Goal: Task Accomplishment & Management: Use online tool/utility

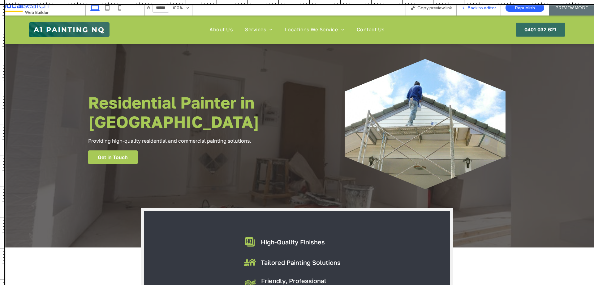
click at [470, 7] on span "Back to editor" at bounding box center [482, 7] width 28 height 5
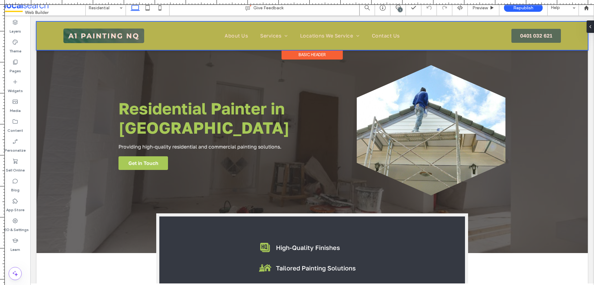
click at [333, 33] on div at bounding box center [313, 36] width 552 height 28
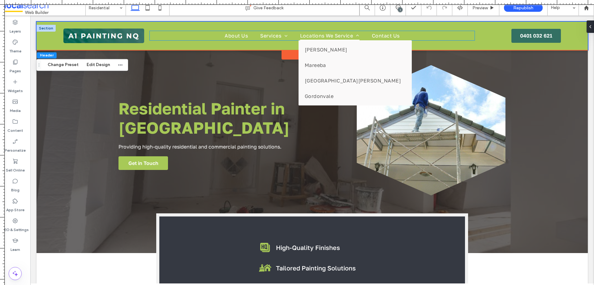
click at [336, 34] on span "Locations We Service" at bounding box center [329, 35] width 59 height 9
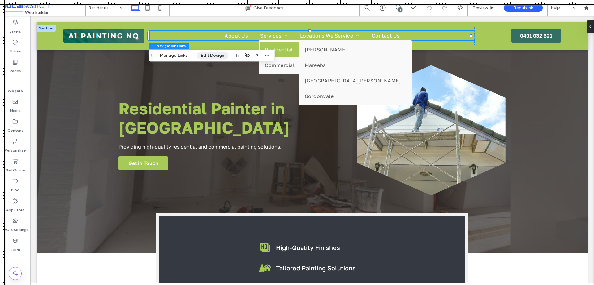
click at [214, 55] on button "Edit Design" at bounding box center [213, 55] width 32 height 7
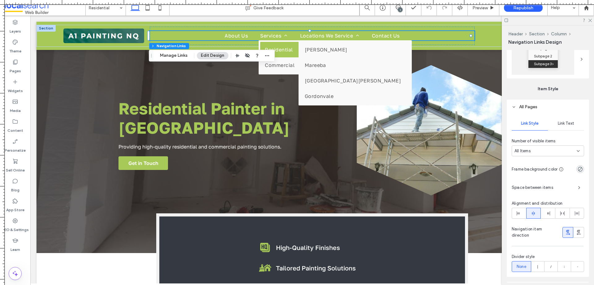
click at [567, 123] on span "Link Text" at bounding box center [566, 123] width 16 height 5
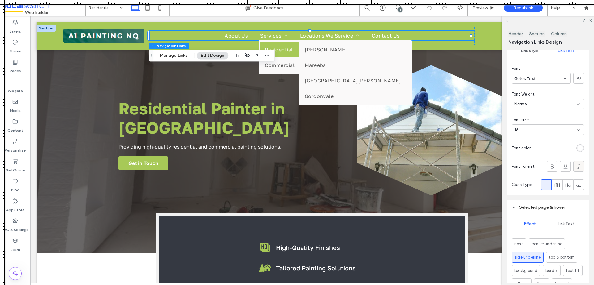
scroll to position [279, 0]
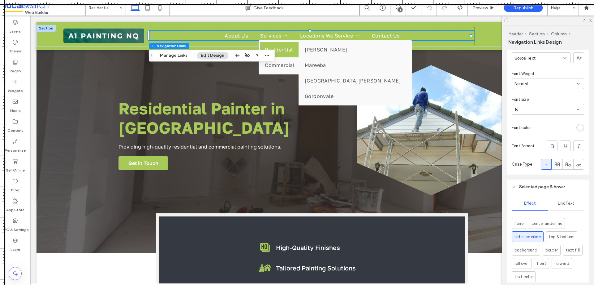
click at [578, 125] on div "rgb(255, 255, 255)" at bounding box center [580, 127] width 5 height 5
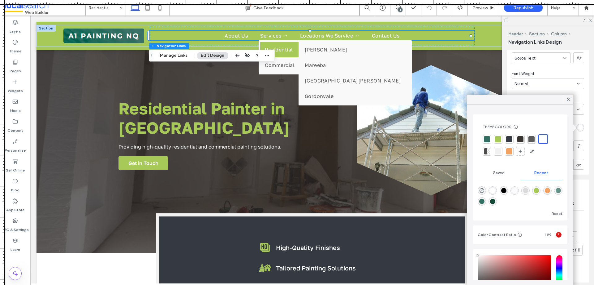
click at [507, 188] on div "rgba(0, 0, 0, 1)" at bounding box center [504, 190] width 5 height 5
type input "*******"
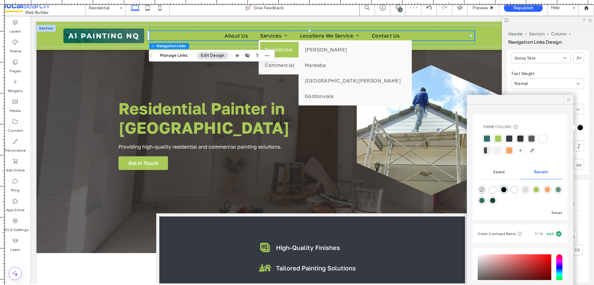
click at [568, 102] on icon at bounding box center [569, 100] width 6 height 6
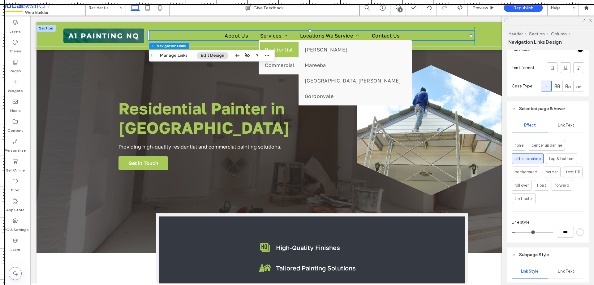
scroll to position [341, 0]
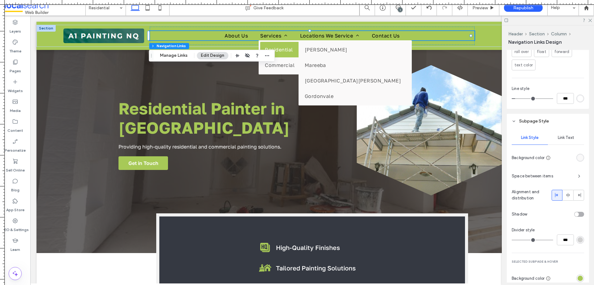
click at [567, 139] on span "Link Text" at bounding box center [566, 137] width 16 height 5
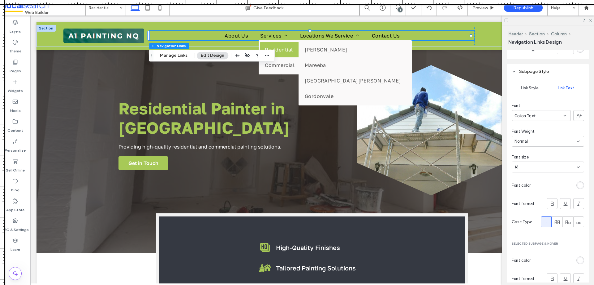
scroll to position [571, 0]
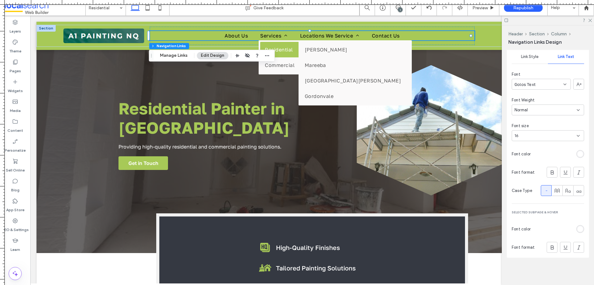
click at [577, 232] on div "rgb(255, 255, 255)" at bounding box center [581, 229] width 8 height 8
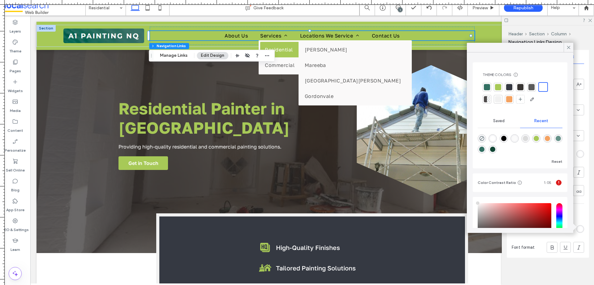
click at [506, 139] on div "rgba(0, 0, 0, 1)" at bounding box center [504, 138] width 5 height 5
type input "*******"
click at [149, 9] on icon at bounding box center [147, 8] width 12 height 12
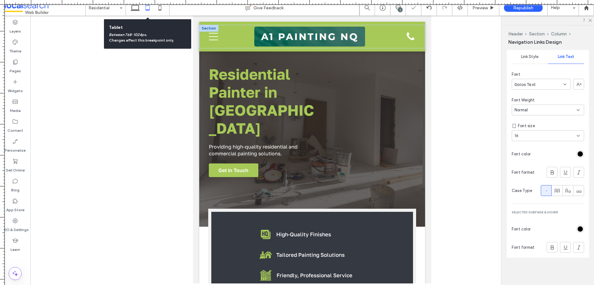
scroll to position [1089, 0]
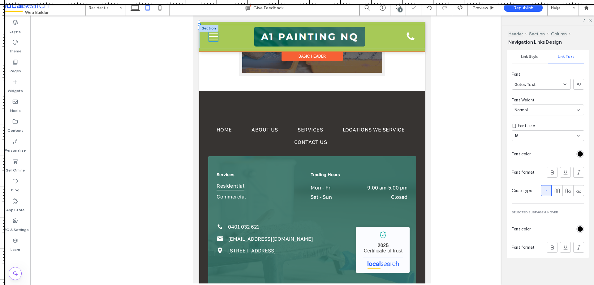
click at [212, 36] on icon "Menu Icon" at bounding box center [213, 36] width 9 height 9
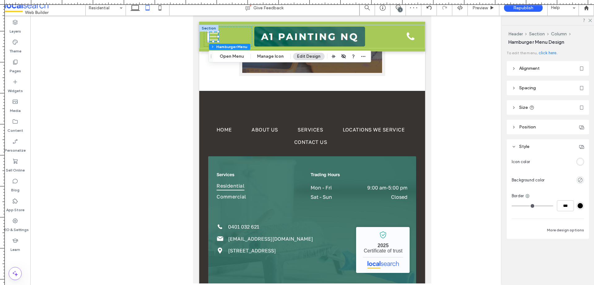
click at [580, 161] on div "rgba(255, 255, 255, 1)" at bounding box center [580, 161] width 5 height 5
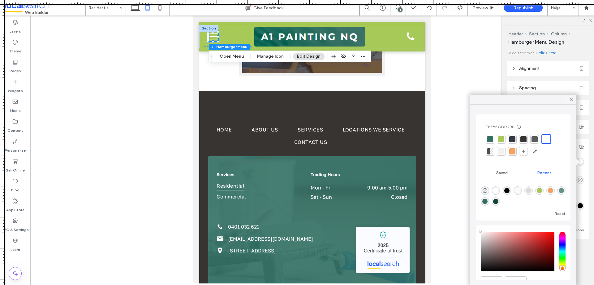
click at [510, 188] on div "rgba(0, 0, 0, 1)" at bounding box center [507, 190] width 5 height 5
type input "*******"
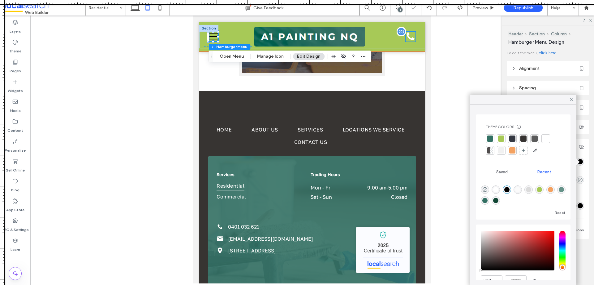
click at [408, 39] on icon at bounding box center [411, 36] width 8 height 8
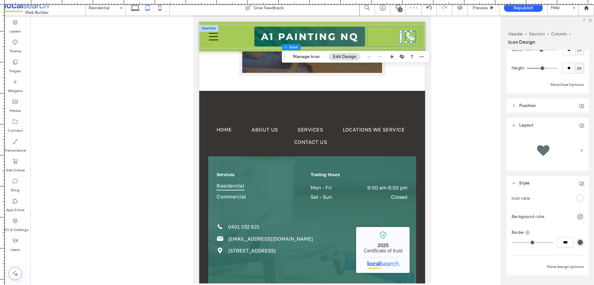
scroll to position [186, 0]
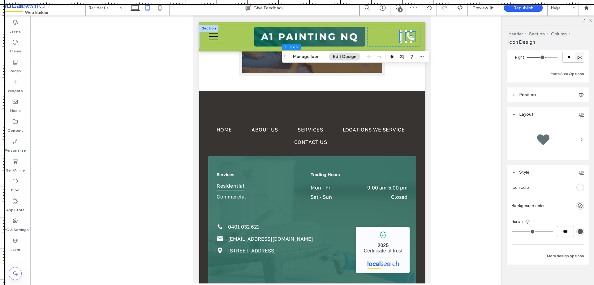
click at [580, 186] on div "rgb(255, 255, 255)" at bounding box center [580, 187] width 5 height 5
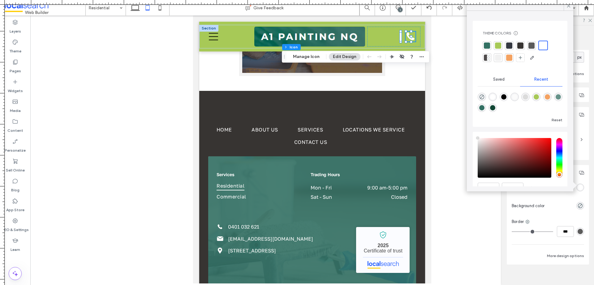
click at [507, 96] on div "rgba(0, 0, 0, 1)" at bounding box center [504, 96] width 5 height 5
type input "*******"
click at [378, 35] on div "0401 032 621 Phone Icon" at bounding box center [393, 37] width 53 height 20
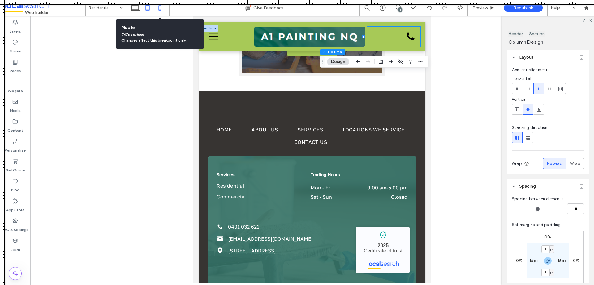
click at [162, 11] on icon at bounding box center [160, 8] width 12 height 12
type input "**"
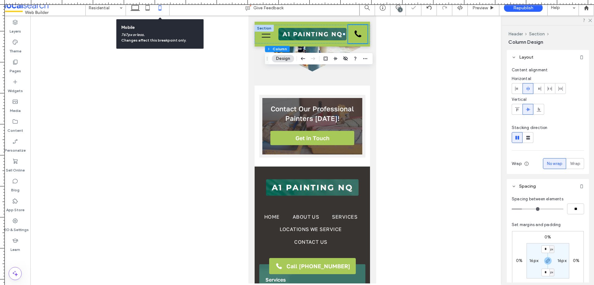
scroll to position [1165, 0]
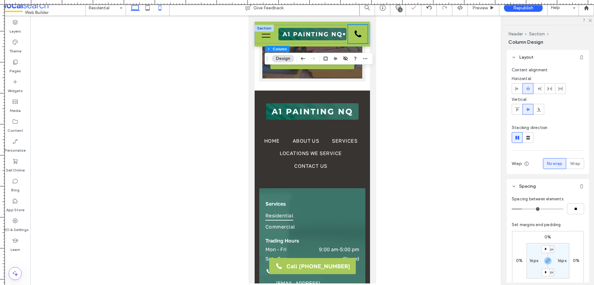
click at [135, 9] on icon at bounding box center [135, 8] width 12 height 12
type input "***"
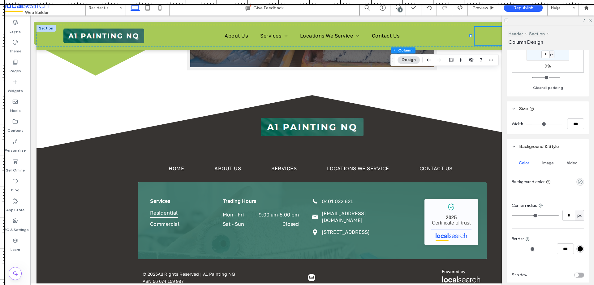
scroll to position [245, 0]
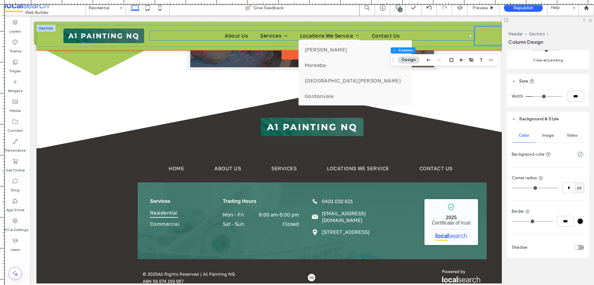
drag, startPoint x: 325, startPoint y: 33, endPoint x: 364, endPoint y: 35, distance: 38.5
click at [325, 33] on span "Locations We Service" at bounding box center [329, 35] width 59 height 9
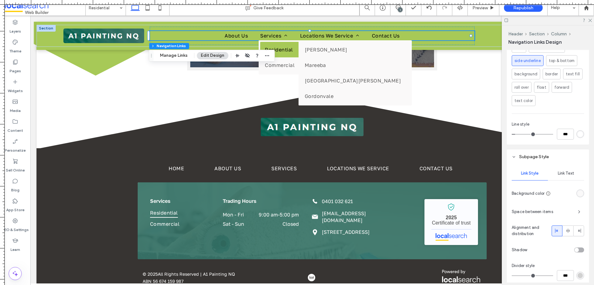
scroll to position [464, 0]
click at [578, 133] on div "rgb(255, 255, 255)" at bounding box center [580, 133] width 5 height 5
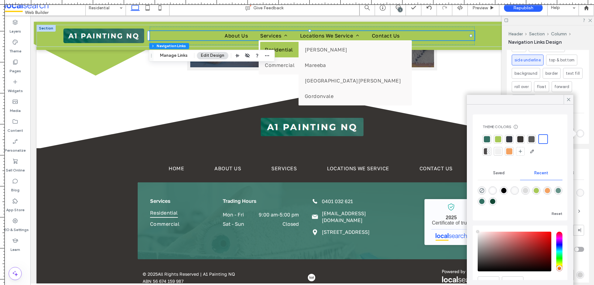
click at [507, 189] on div "rgba(0, 0, 0, 1)" at bounding box center [504, 190] width 5 height 5
type input "*******"
click at [145, 9] on icon at bounding box center [147, 8] width 12 height 12
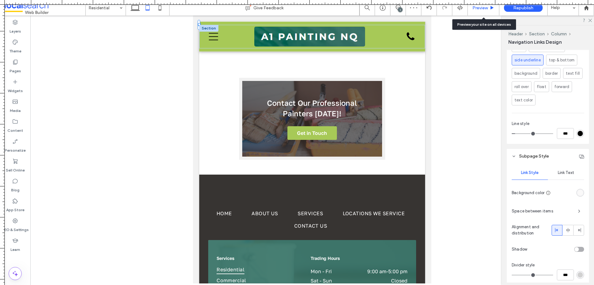
click at [480, 12] on div "Preview" at bounding box center [484, 7] width 32 height 15
click at [473, 10] on span "Preview" at bounding box center [480, 7] width 15 height 5
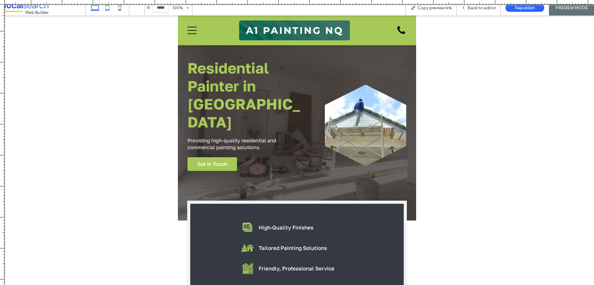
click at [93, 10] on use at bounding box center [94, 6] width 9 height 9
type input "******"
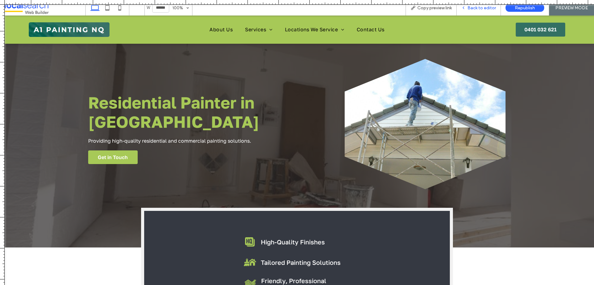
click at [464, 9] on icon at bounding box center [464, 8] width 4 height 4
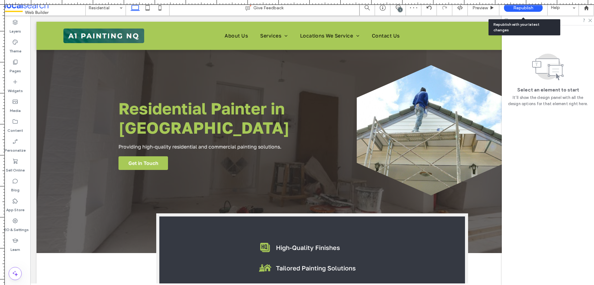
click at [517, 10] on span "Republish" at bounding box center [524, 7] width 20 height 5
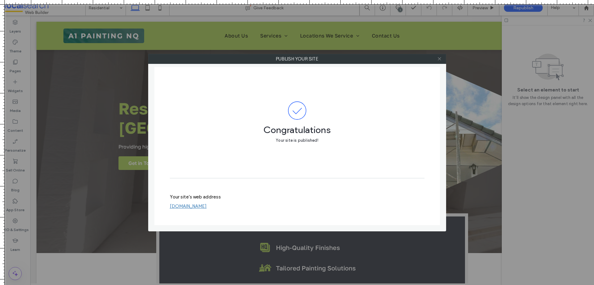
click at [442, 59] on icon at bounding box center [439, 58] width 5 height 5
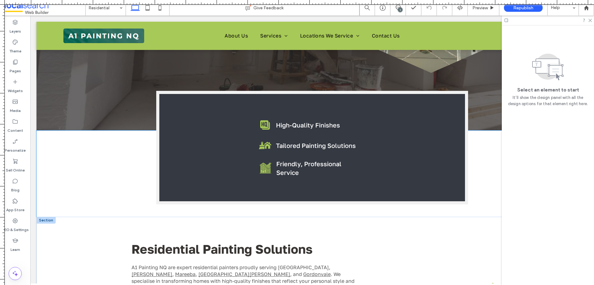
scroll to position [155, 0]
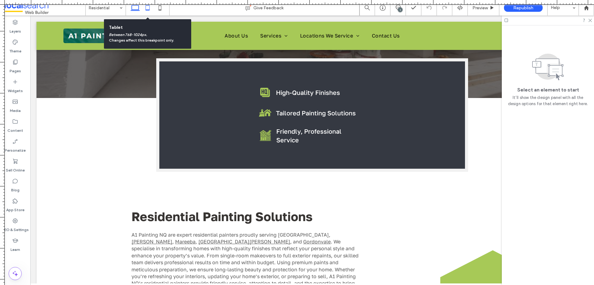
click at [151, 8] on icon at bounding box center [147, 8] width 12 height 12
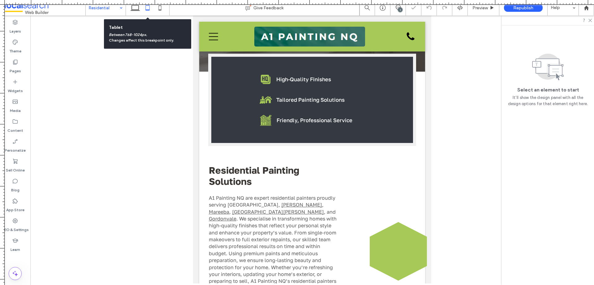
scroll to position [157, 0]
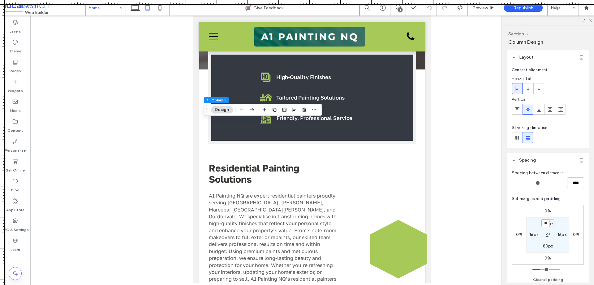
click at [546, 222] on input "**" at bounding box center [546, 223] width 8 height 8
type input "**"
click at [160, 7] on icon at bounding box center [160, 8] width 12 height 12
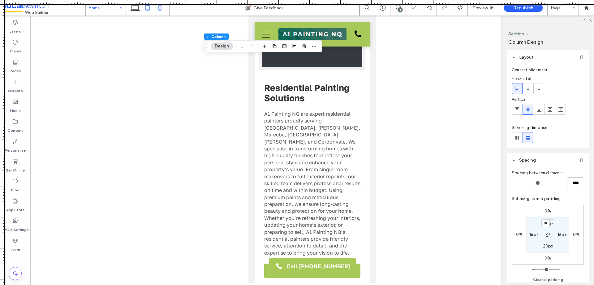
type input "**"
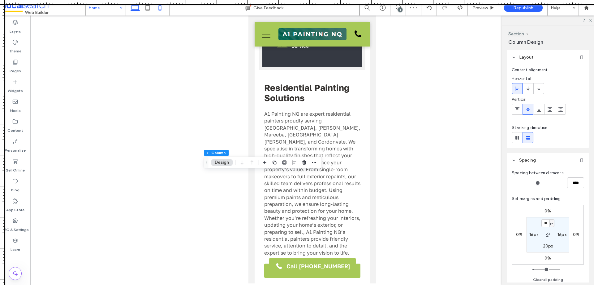
click at [134, 8] on icon at bounding box center [135, 8] width 12 height 12
type input "**"
type input "***"
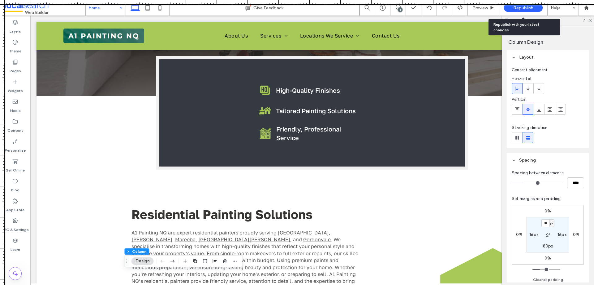
click at [526, 9] on span "Republish" at bounding box center [524, 7] width 20 height 5
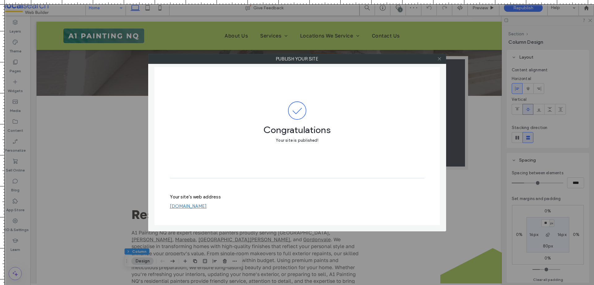
click at [439, 58] on use at bounding box center [439, 58] width 3 height 3
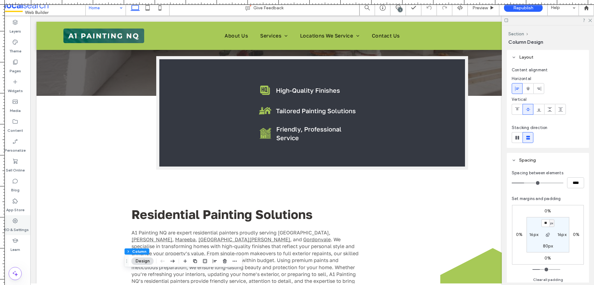
click at [20, 225] on label "SEO & Settings" at bounding box center [15, 228] width 27 height 9
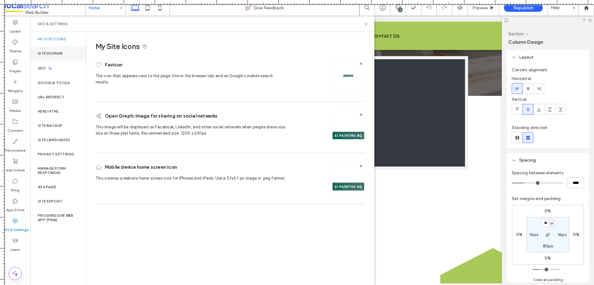
click at [55, 53] on label "Site Domain" at bounding box center [50, 53] width 25 height 4
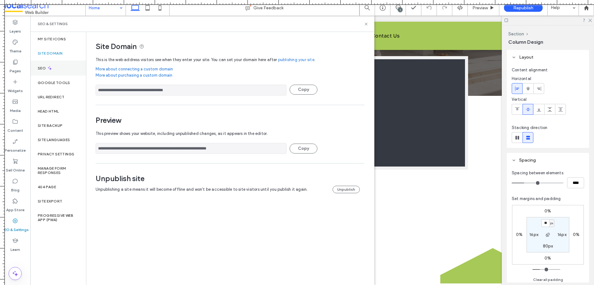
click at [61, 65] on div "SEO" at bounding box center [58, 67] width 56 height 15
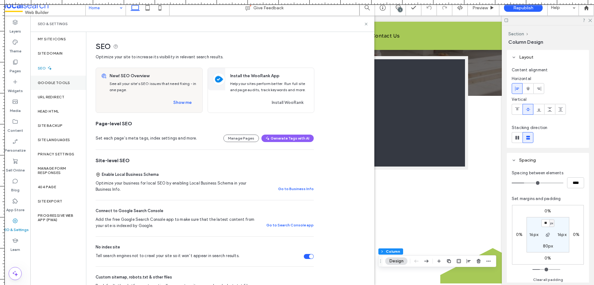
click at [59, 84] on label "Google Tools" at bounding box center [54, 82] width 33 height 4
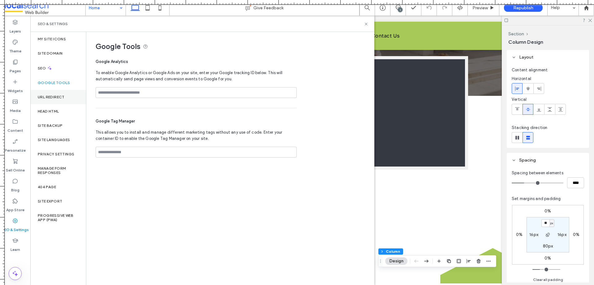
click at [59, 100] on div "URL Redirect" at bounding box center [58, 97] width 56 height 14
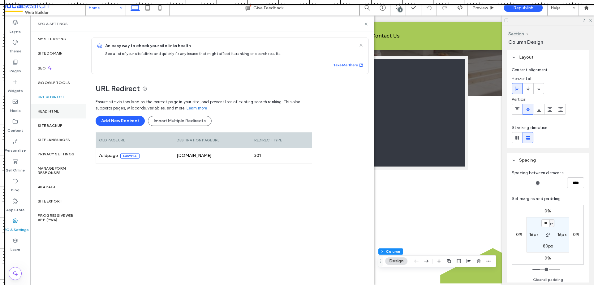
click at [57, 111] on label "Head HTML" at bounding box center [48, 111] width 21 height 4
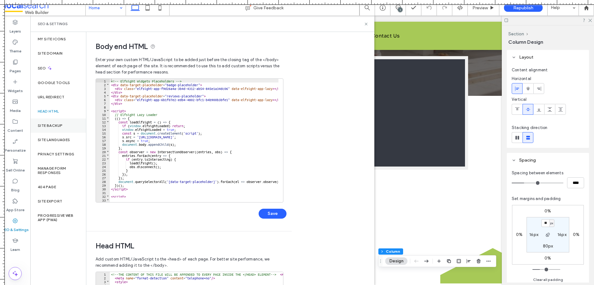
click at [56, 125] on label "Site Backup" at bounding box center [50, 125] width 25 height 4
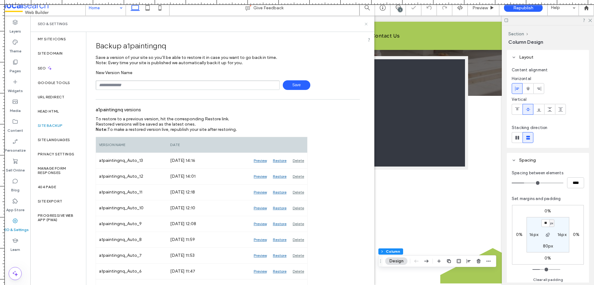
click at [367, 22] on icon at bounding box center [366, 24] width 5 height 5
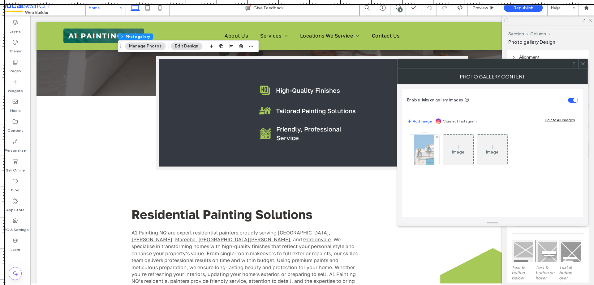
click at [421, 151] on img at bounding box center [424, 149] width 20 height 30
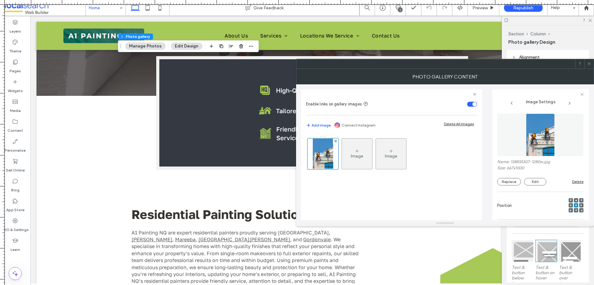
scroll to position [189, 0]
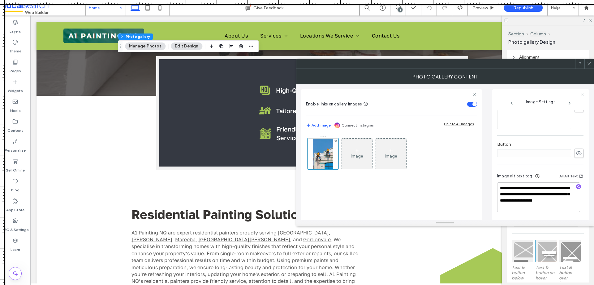
click at [590, 62] on icon at bounding box center [589, 63] width 5 height 5
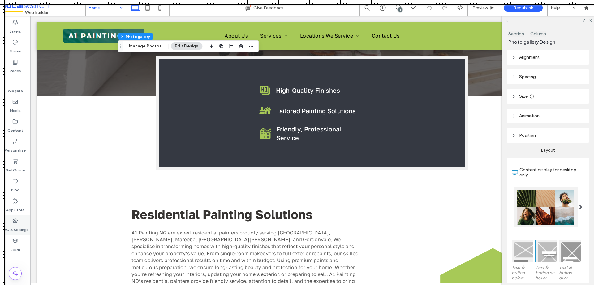
click at [14, 224] on label "SEO & Settings" at bounding box center [15, 228] width 27 height 9
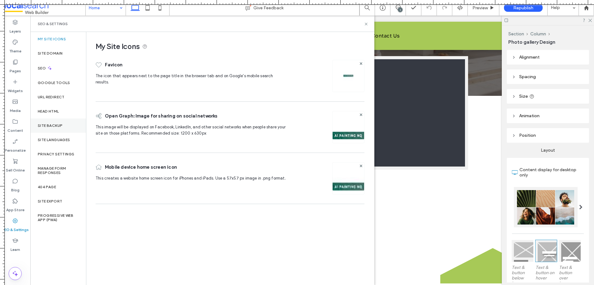
click at [52, 125] on label "Site Backup" at bounding box center [50, 125] width 25 height 4
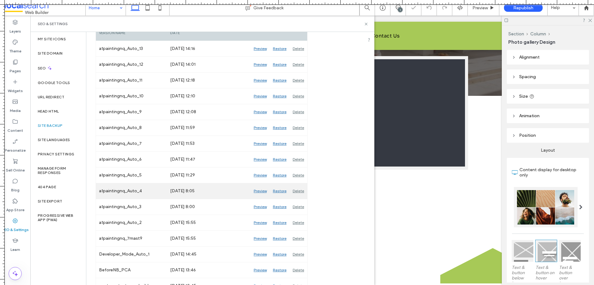
scroll to position [124, 0]
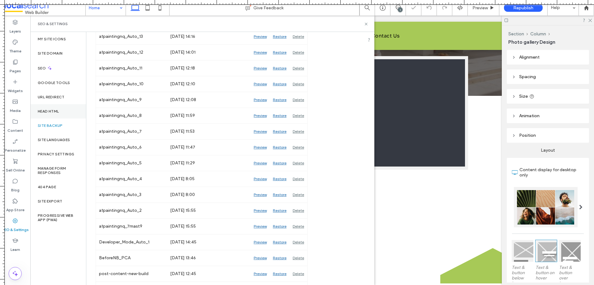
click at [44, 114] on div "Head HTML" at bounding box center [58, 111] width 56 height 14
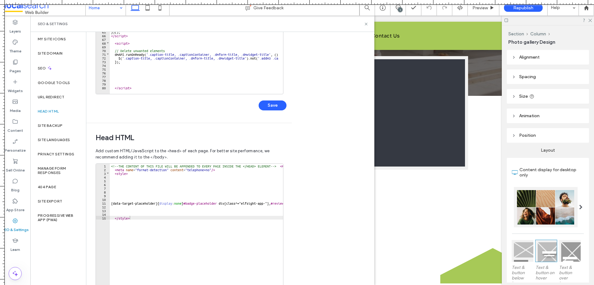
scroll to position [140, 0]
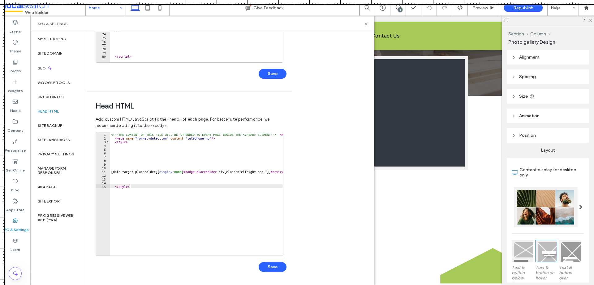
click at [211, 186] on div "<!--THE CONTENT OF THIS FILE WILL BE APPENDED TO EVERY PAGE INSIDE THE </HEAD> …" at bounding box center [261, 195] width 303 height 126
type textarea "**"
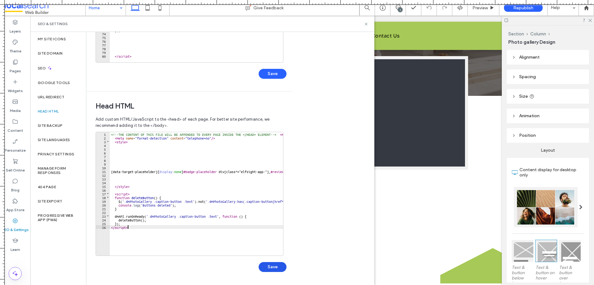
click at [276, 267] on button "Save" at bounding box center [273, 267] width 28 height 10
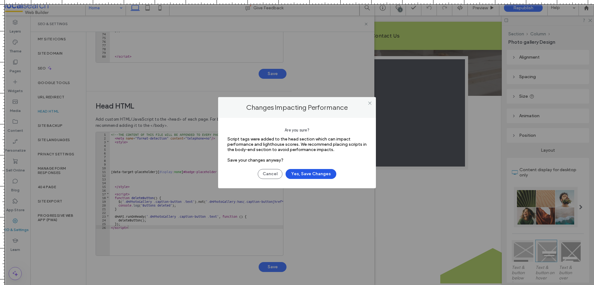
click at [319, 172] on button "Yes, Save Changes" at bounding box center [311, 174] width 51 height 10
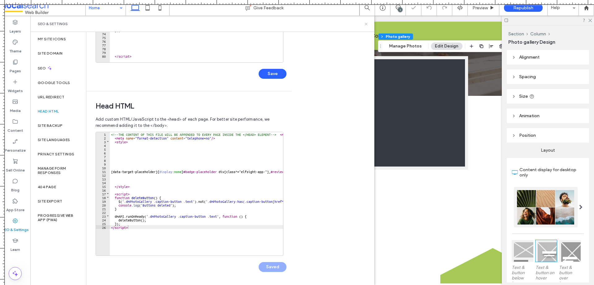
click at [366, 22] on icon at bounding box center [366, 24] width 5 height 5
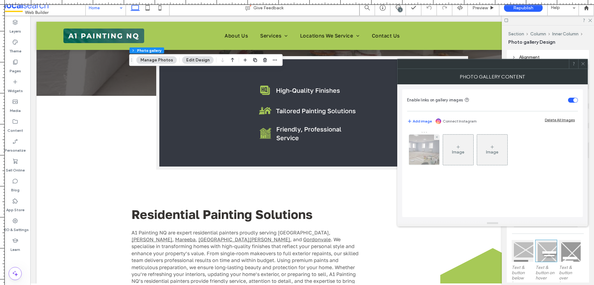
click at [424, 156] on img at bounding box center [425, 149] width 46 height 30
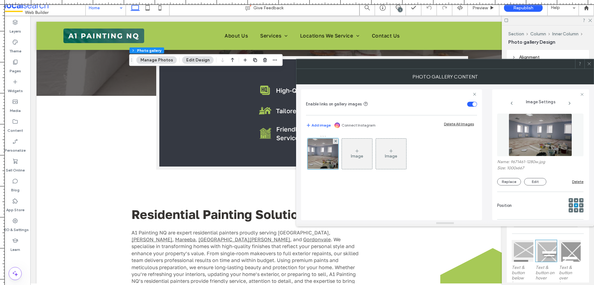
scroll to position [189, 0]
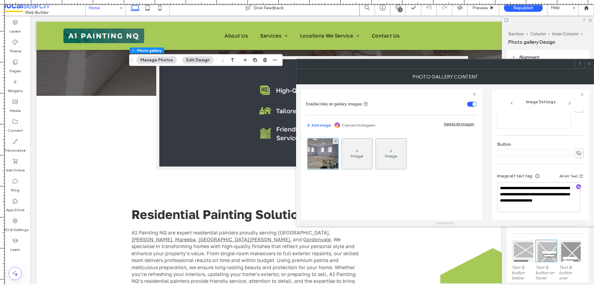
click at [589, 62] on icon at bounding box center [589, 63] width 5 height 5
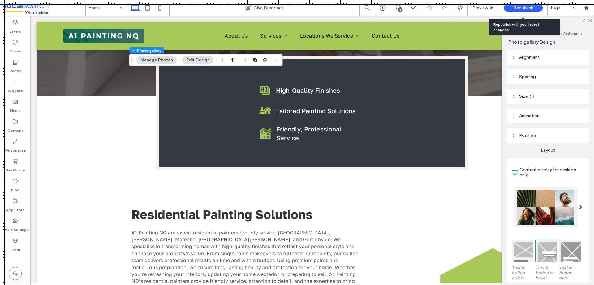
click at [526, 6] on span "Republish" at bounding box center [524, 7] width 20 height 5
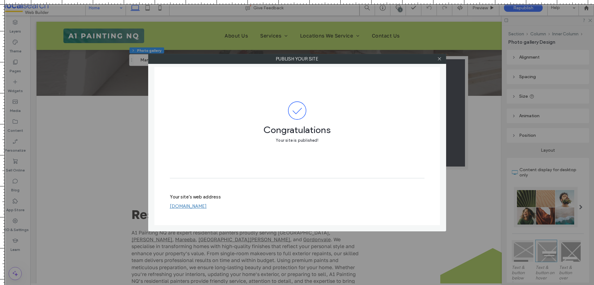
click at [442, 61] on div at bounding box center [439, 58] width 9 height 9
click at [440, 58] on icon at bounding box center [439, 58] width 5 height 5
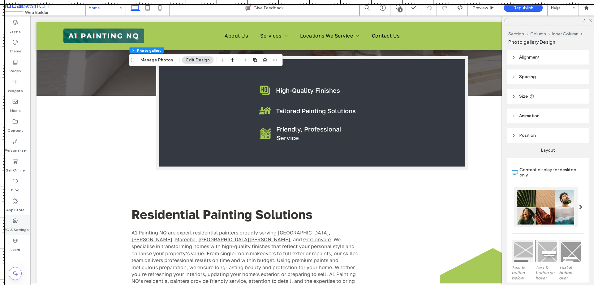
click at [19, 228] on label "SEO & Settings" at bounding box center [15, 228] width 27 height 9
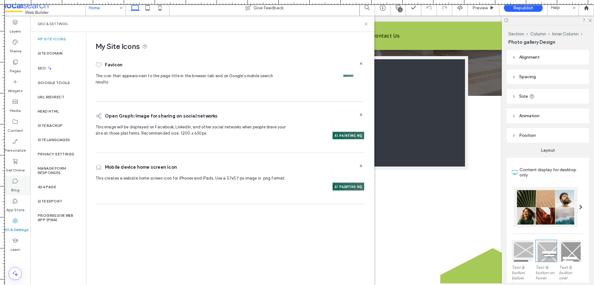
click at [13, 188] on label "Blog" at bounding box center [15, 188] width 8 height 9
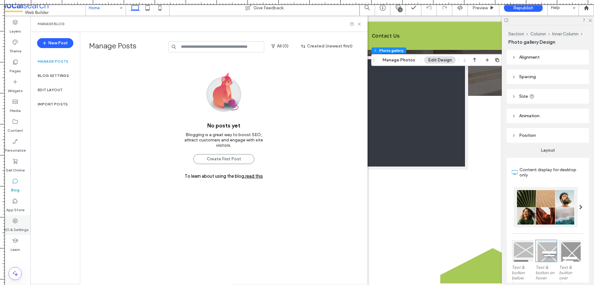
click at [18, 223] on icon at bounding box center [15, 220] width 6 height 6
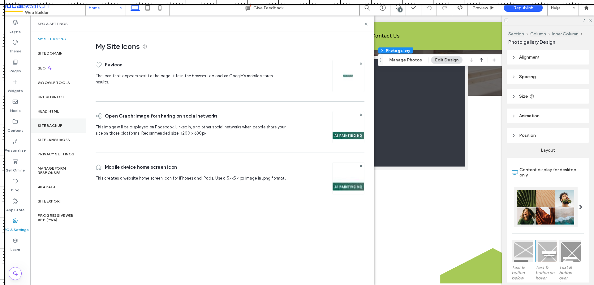
click at [48, 127] on label "Site Backup" at bounding box center [50, 125] width 25 height 4
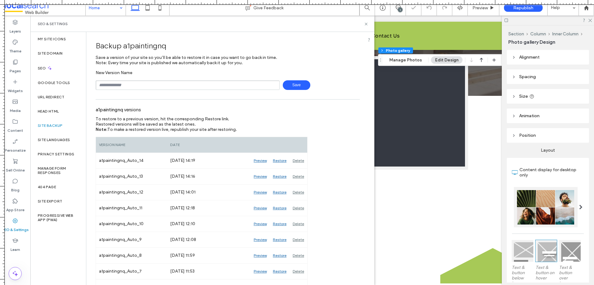
click at [151, 85] on input "text" at bounding box center [188, 85] width 184 height 10
type input "**********"
click at [306, 84] on span "Save" at bounding box center [297, 85] width 28 height 10
click at [367, 25] on icon at bounding box center [366, 24] width 5 height 5
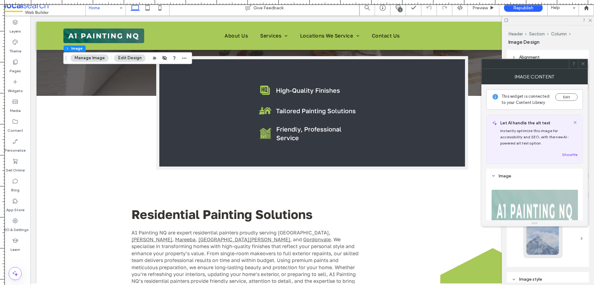
type input "*"
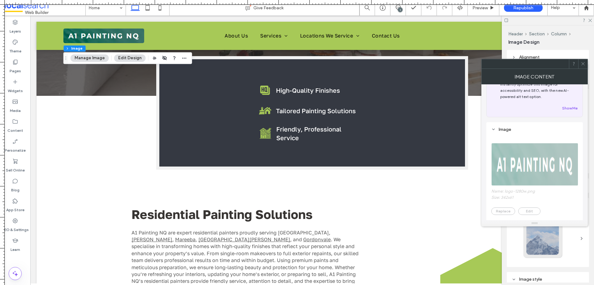
scroll to position [155, 0]
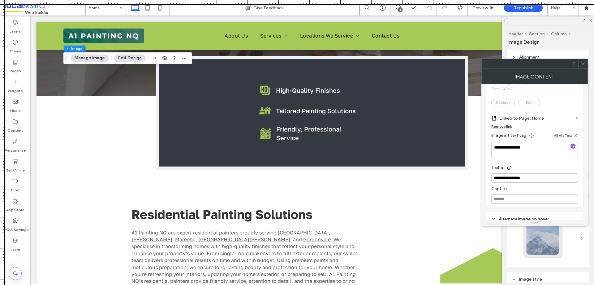
click at [583, 65] on icon at bounding box center [583, 63] width 5 height 5
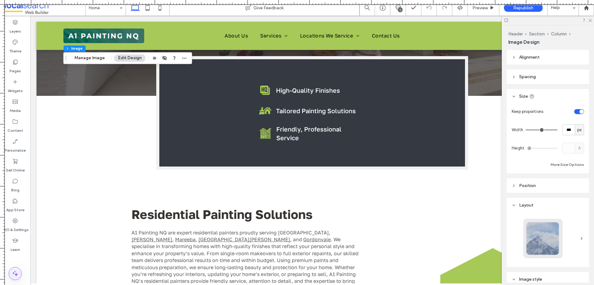
click at [15, 276] on icon at bounding box center [14, 272] width 7 height 7
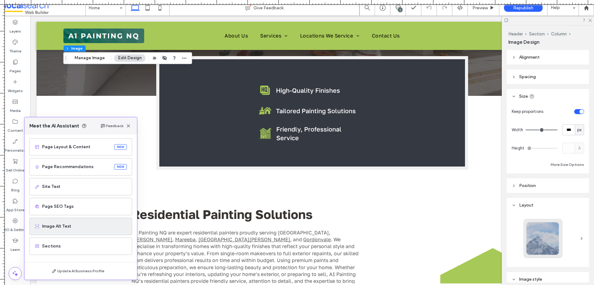
scroll to position [39, 0]
click at [80, 228] on span "Image Alt Text" at bounding box center [84, 226] width 85 height 6
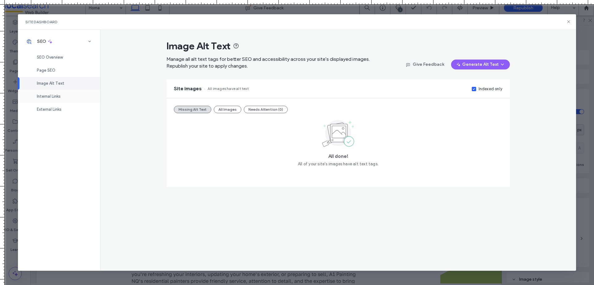
click at [53, 94] on span "Internal Links" at bounding box center [49, 96] width 24 height 5
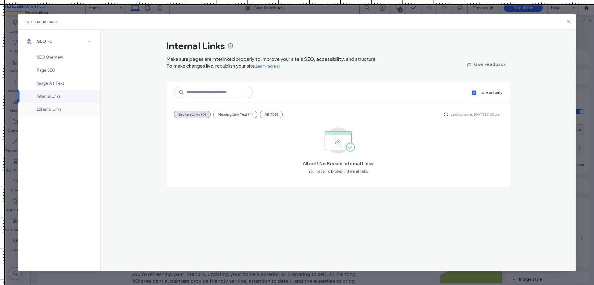
click at [61, 107] on span "External Links" at bounding box center [49, 109] width 25 height 5
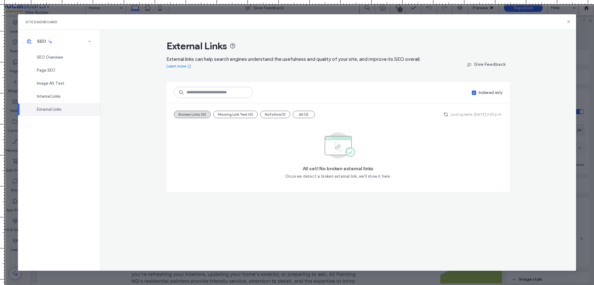
drag, startPoint x: 570, startPoint y: 21, endPoint x: 562, endPoint y: 36, distance: 17.0
click at [570, 21] on icon at bounding box center [569, 21] width 5 height 5
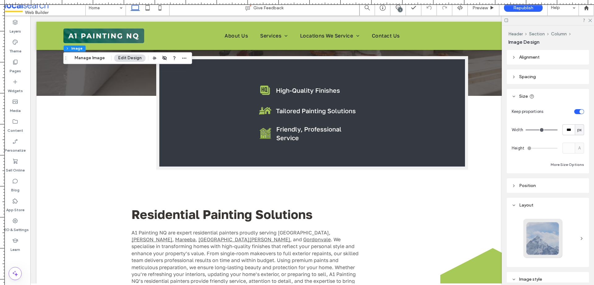
click at [80, 9] on span at bounding box center [45, 8] width 81 height 12
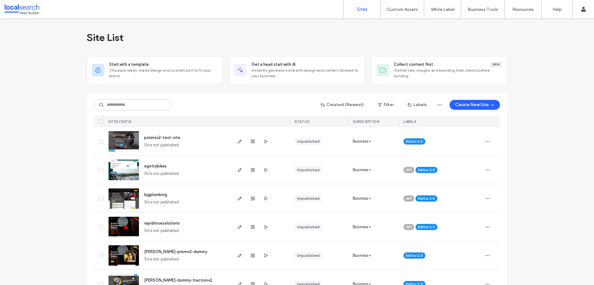
click at [112, 106] on input at bounding box center [132, 104] width 77 height 11
paste input "********"
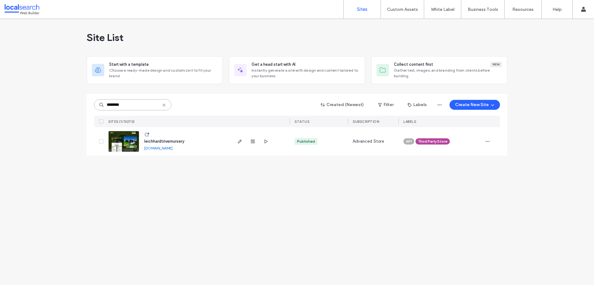
type input "********"
click at [131, 142] on img at bounding box center [124, 152] width 30 height 42
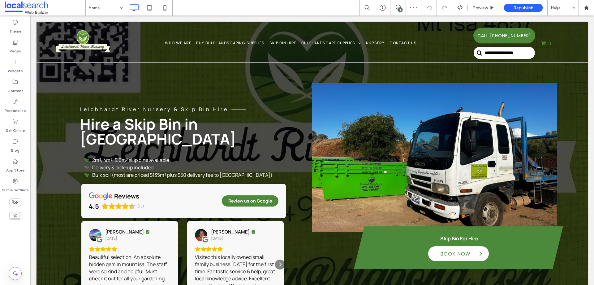
click at [400, 9] on div "1" at bounding box center [400, 9] width 5 height 5
click at [587, 71] on use at bounding box center [588, 71] width 5 height 5
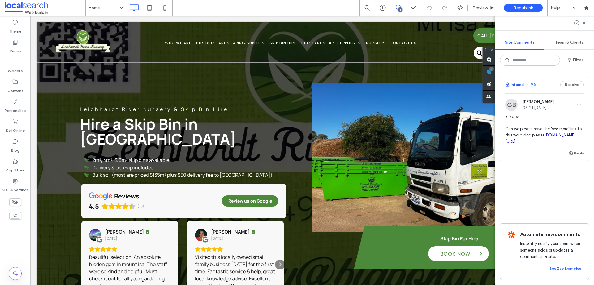
click at [521, 82] on button "Internal" at bounding box center [515, 84] width 19 height 7
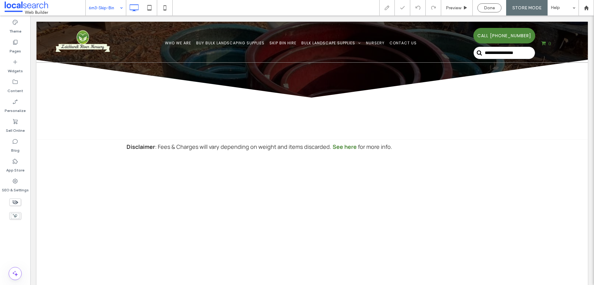
select select "*"
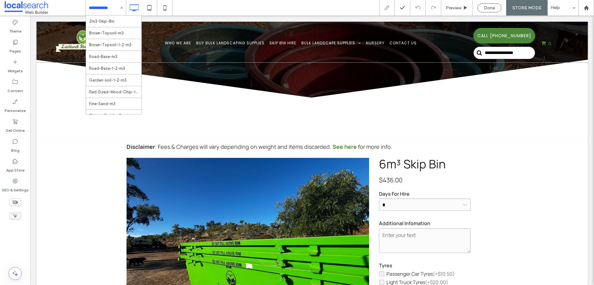
click at [103, 6] on input at bounding box center [104, 7] width 31 height 15
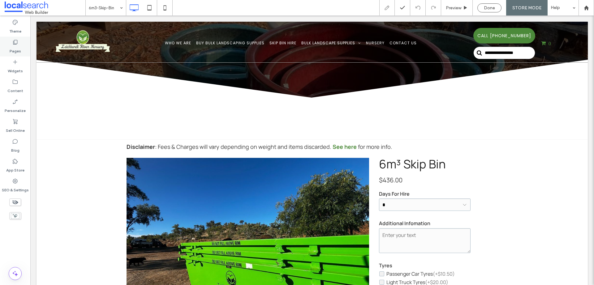
click at [18, 51] on label "Pages" at bounding box center [15, 49] width 11 height 9
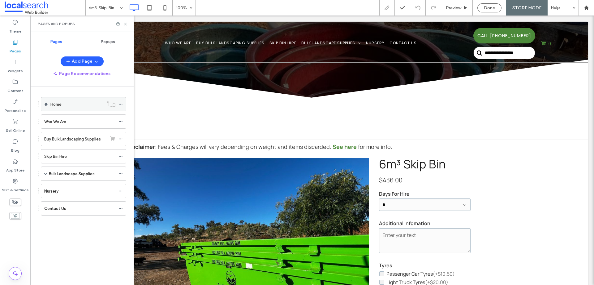
click at [65, 102] on div "Home" at bounding box center [77, 104] width 54 height 7
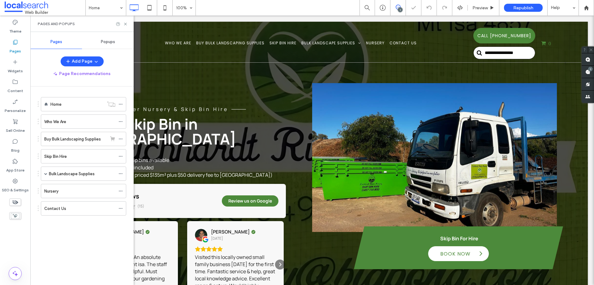
click at [400, 9] on div "1" at bounding box center [400, 9] width 5 height 5
click at [401, 11] on div "1" at bounding box center [400, 9] width 5 height 5
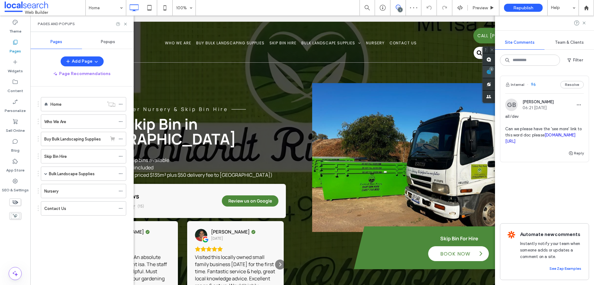
click at [495, 72] on span at bounding box center [489, 72] width 12 height 12
click at [126, 23] on use at bounding box center [125, 24] width 2 height 2
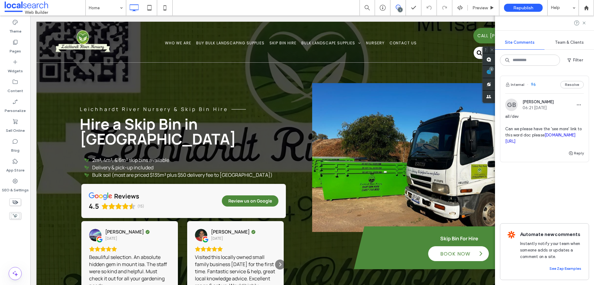
click at [531, 142] on link "[DOMAIN_NAME][URL]" at bounding box center [541, 138] width 71 height 11
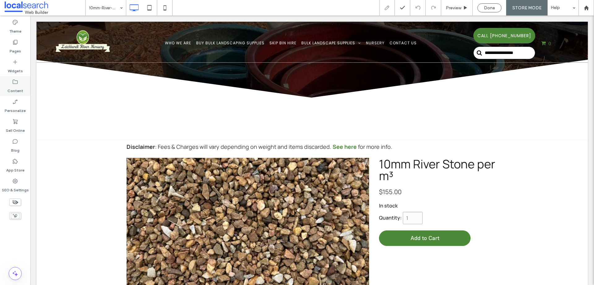
click at [16, 78] on div "Content" at bounding box center [15, 86] width 30 height 20
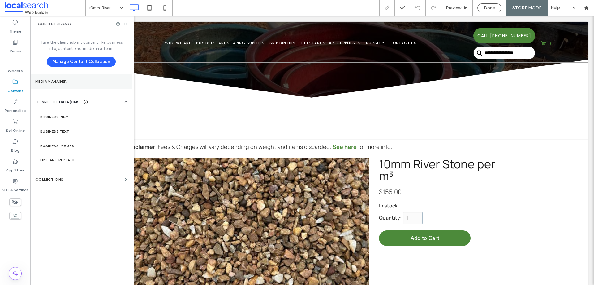
click at [54, 83] on label "Media Manager" at bounding box center [81, 81] width 92 height 4
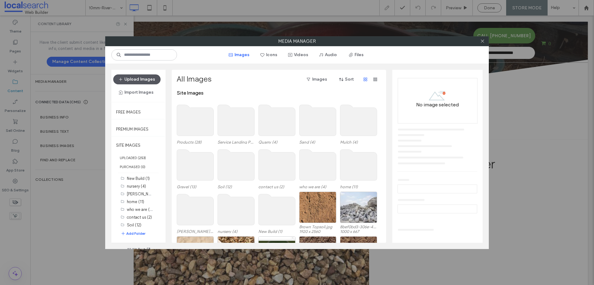
click at [150, 79] on button "Upload Images" at bounding box center [136, 79] width 47 height 10
click at [358, 51] on button "Files" at bounding box center [357, 55] width 28 height 10
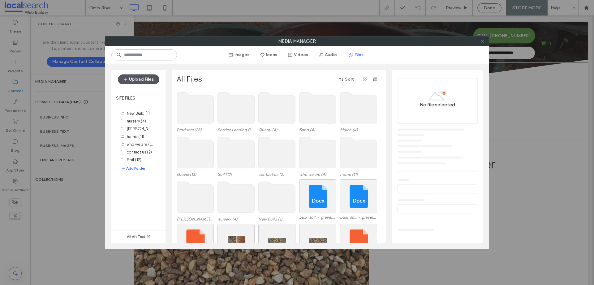
click at [141, 77] on button "Upload Files" at bounding box center [138, 79] width 41 height 10
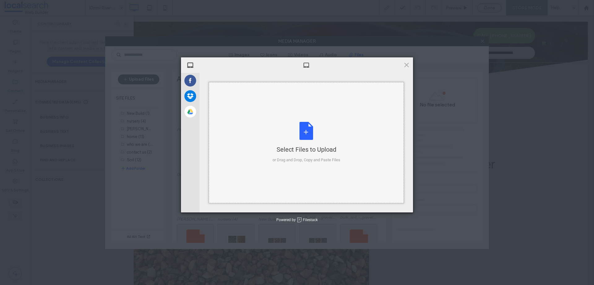
click at [302, 142] on div "Select Files to Upload or Drag and Drop, Copy and Paste Files" at bounding box center [307, 142] width 68 height 41
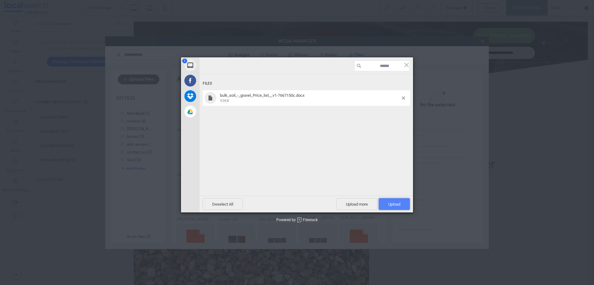
click at [398, 204] on span "Upload 1" at bounding box center [395, 204] width 12 height 5
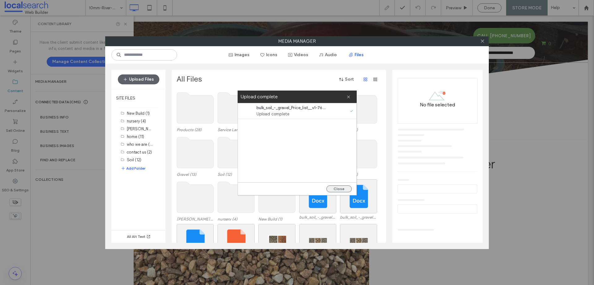
click at [345, 188] on button "Close" at bounding box center [339, 188] width 25 height 7
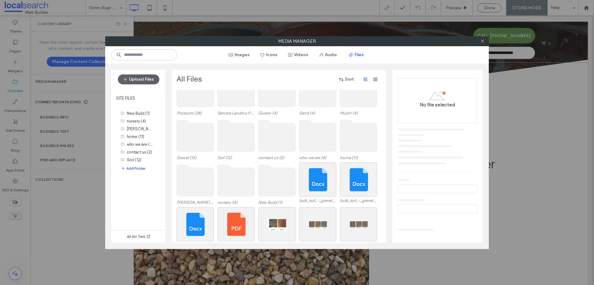
scroll to position [26, 0]
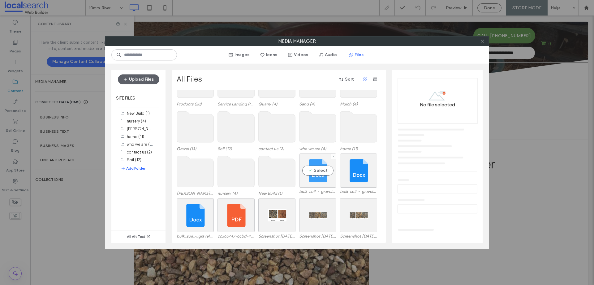
click at [321, 168] on div "Select" at bounding box center [317, 170] width 37 height 34
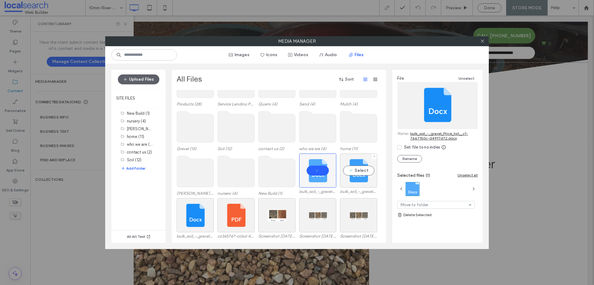
click at [365, 171] on div "Select" at bounding box center [358, 170] width 37 height 34
click at [321, 169] on div at bounding box center [317, 170] width 37 height 34
click at [311, 172] on div "Select" at bounding box center [317, 170] width 37 height 34
click at [429, 136] on link "bulk_soil_-_gravel_Price_list__v1-7667150c-d49f7d72.docx" at bounding box center [444, 135] width 67 height 9
click at [148, 80] on button "Upload Files" at bounding box center [138, 79] width 41 height 10
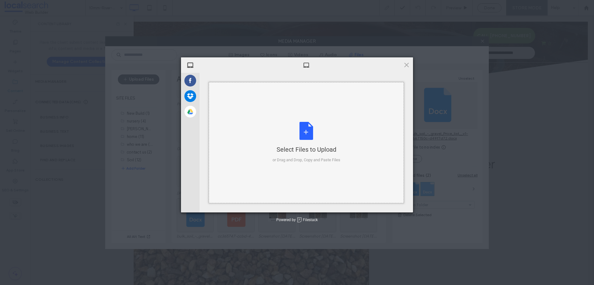
click at [273, 114] on div "Select Files to Upload or Drag and Drop, Copy and Paste Files" at bounding box center [306, 142] width 195 height 121
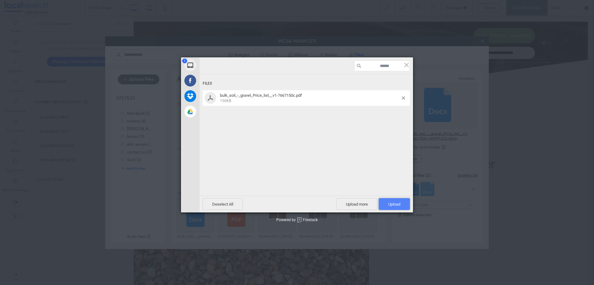
click at [396, 203] on span "Upload 1" at bounding box center [395, 204] width 12 height 5
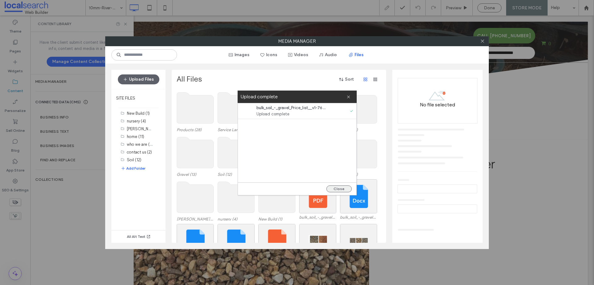
click at [339, 186] on button "Close" at bounding box center [339, 188] width 25 height 7
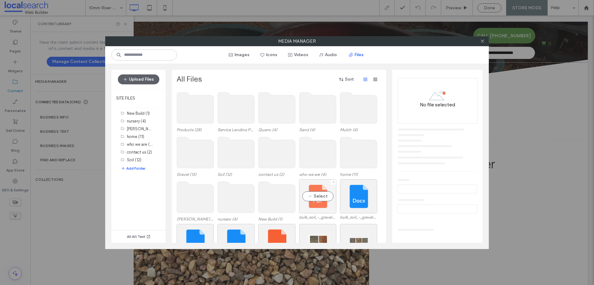
click at [311, 194] on div "Select" at bounding box center [317, 196] width 37 height 34
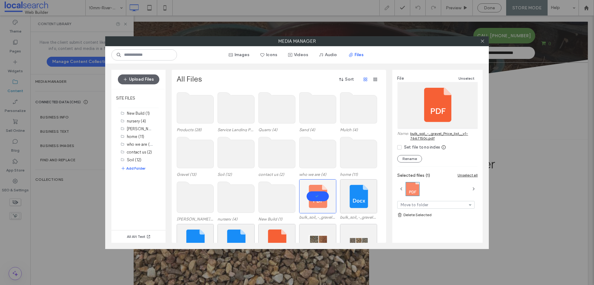
click at [437, 132] on link "bulk_soil_-_gravel_Price_list__v1-7667150c.pdf" at bounding box center [444, 135] width 67 height 9
click at [482, 41] on icon at bounding box center [483, 41] width 5 height 5
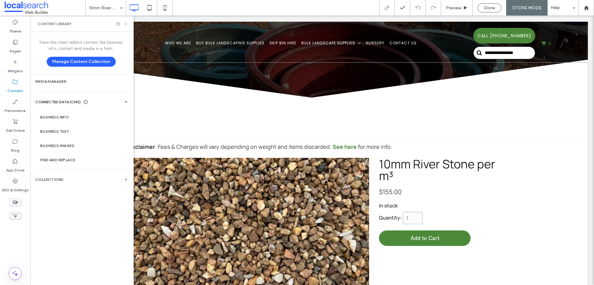
click at [126, 22] on icon at bounding box center [125, 24] width 5 height 5
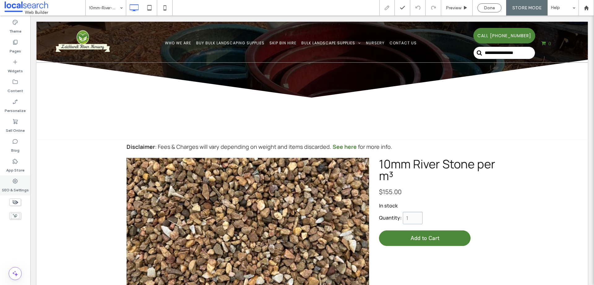
click at [14, 188] on label "SEO & Settings" at bounding box center [15, 188] width 27 height 9
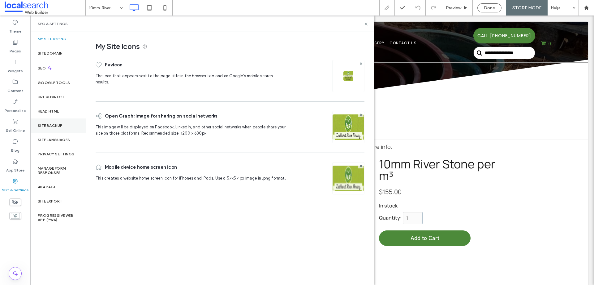
click at [48, 122] on div "Site Backup" at bounding box center [58, 125] width 56 height 14
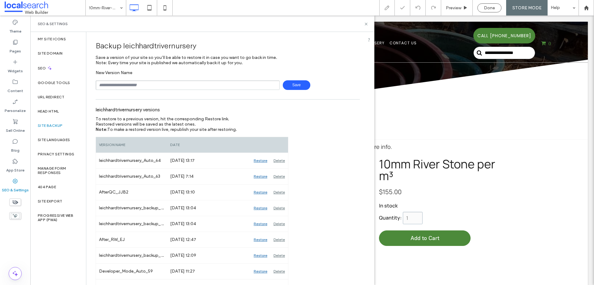
click at [123, 85] on input "text" at bounding box center [188, 85] width 184 height 10
type input "**********"
click at [291, 85] on span "Save" at bounding box center [297, 85] width 28 height 10
drag, startPoint x: 365, startPoint y: 25, endPoint x: 341, endPoint y: 15, distance: 26.6
click at [365, 25] on use at bounding box center [366, 24] width 2 height 2
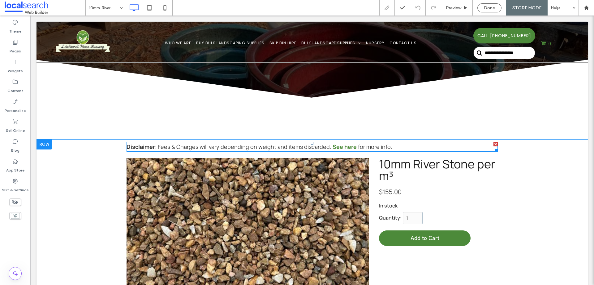
click at [326, 147] on span ": Fees & Charges will vary depending on weight and items discarded." at bounding box center [244, 146] width 178 height 7
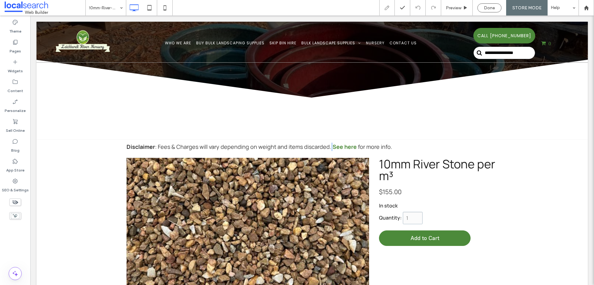
click at [326, 147] on span ": Fees & Charges will vary depending on weight and items discarded." at bounding box center [244, 146] width 178 height 7
click at [333, 146] on link "See here" at bounding box center [345, 146] width 24 height 7
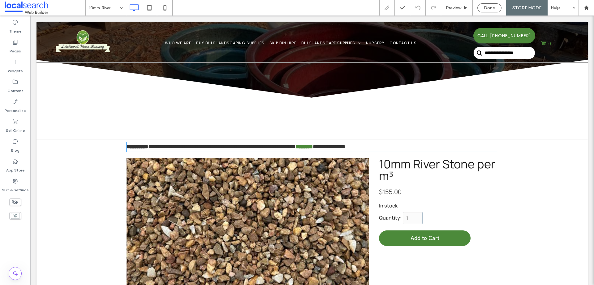
type input "*******"
type input "**"
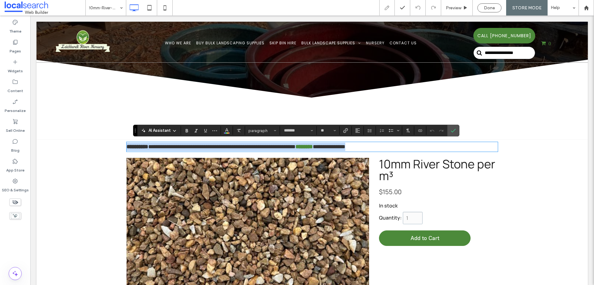
click at [313, 146] on link "********" at bounding box center [304, 147] width 17 height 6
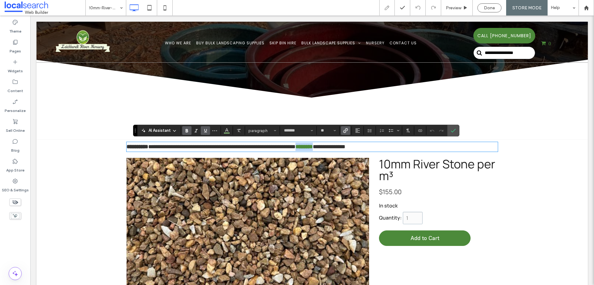
drag, startPoint x: 327, startPoint y: 145, endPoint x: 349, endPoint y: 137, distance: 22.9
click at [350, 148] on p "**********" at bounding box center [313, 146] width 372 height 8
click at [347, 129] on icon "Link" at bounding box center [345, 130] width 5 height 5
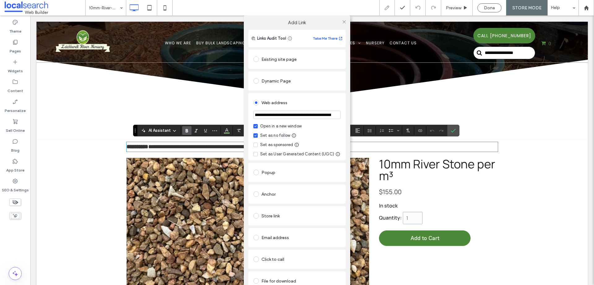
scroll to position [0, 0]
drag, startPoint x: 321, startPoint y: 115, endPoint x: 232, endPoint y: 117, distance: 88.6
click at [232, 117] on div "**********" at bounding box center [297, 157] width 594 height 285
click at [293, 113] on input "**********" at bounding box center [297, 115] width 87 height 8
drag, startPoint x: 294, startPoint y: 113, endPoint x: 227, endPoint y: 113, distance: 66.6
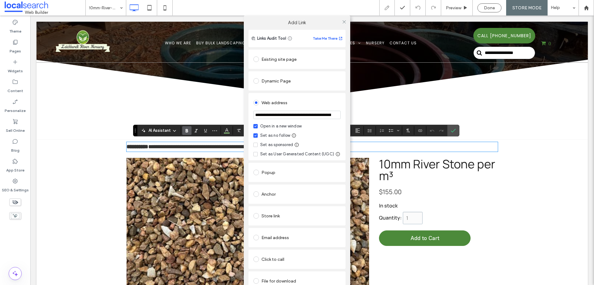
click at [227, 113] on div "**********" at bounding box center [297, 157] width 594 height 285
click at [342, 20] on icon at bounding box center [344, 22] width 5 height 5
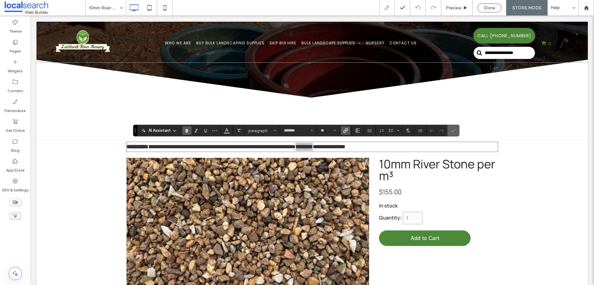
click at [451, 131] on use "Confirm" at bounding box center [453, 131] width 5 height 4
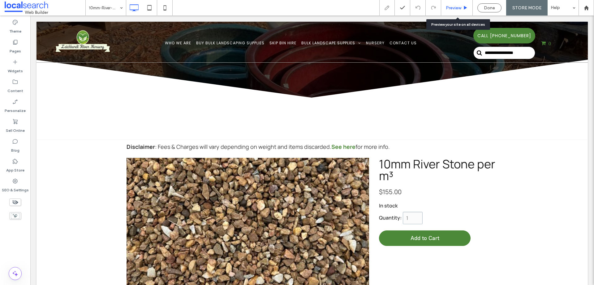
click at [458, 9] on span "Preview" at bounding box center [453, 7] width 15 height 5
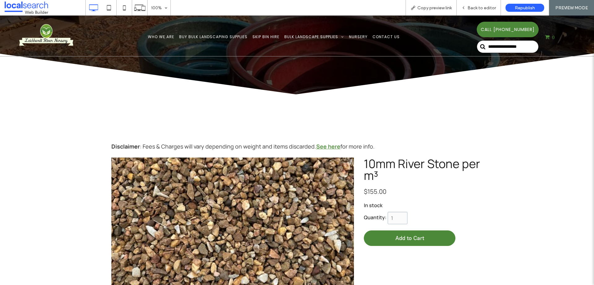
click at [326, 146] on link "See here" at bounding box center [328, 145] width 24 height 7
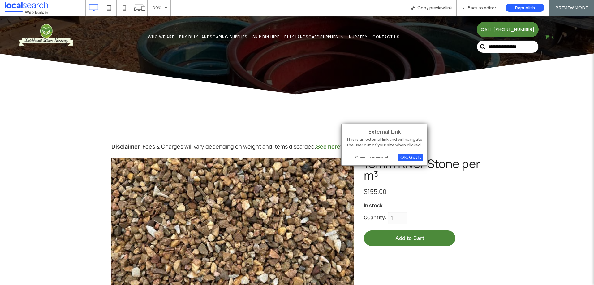
click at [367, 156] on div "Open link in new tab" at bounding box center [384, 157] width 77 height 7
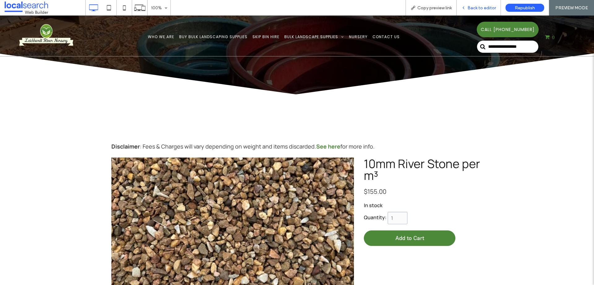
click at [464, 9] on icon at bounding box center [464, 8] width 4 height 4
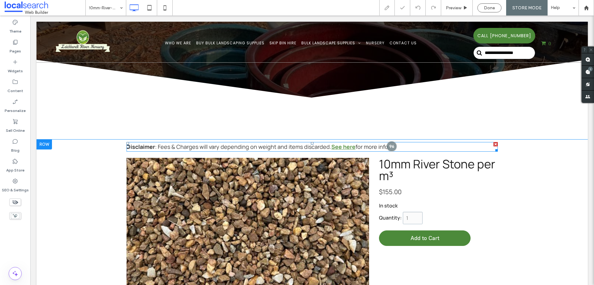
click at [336, 146] on link "See here" at bounding box center [344, 146] width 24 height 7
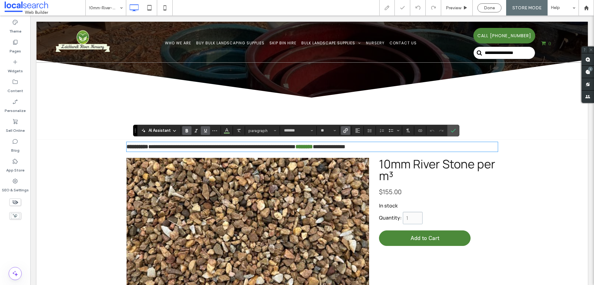
click at [313, 146] on link "********" at bounding box center [304, 147] width 17 height 6
click at [313, 144] on link "********" at bounding box center [304, 147] width 17 height 6
drag, startPoint x: 327, startPoint y: 144, endPoint x: 350, endPoint y: 145, distance: 23.5
click at [350, 145] on p "**********" at bounding box center [313, 146] width 372 height 8
click at [347, 132] on icon "Link" at bounding box center [345, 130] width 5 height 5
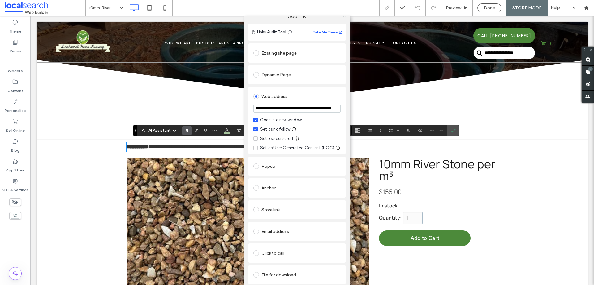
scroll to position [12, 0]
click at [302, 268] on div "File for download" at bounding box center [297, 273] width 87 height 10
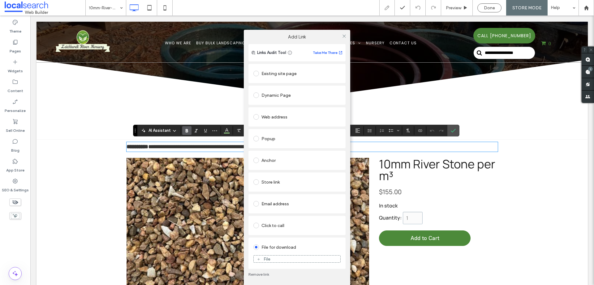
scroll to position [0, 0]
click at [273, 260] on div "File" at bounding box center [297, 259] width 87 height 6
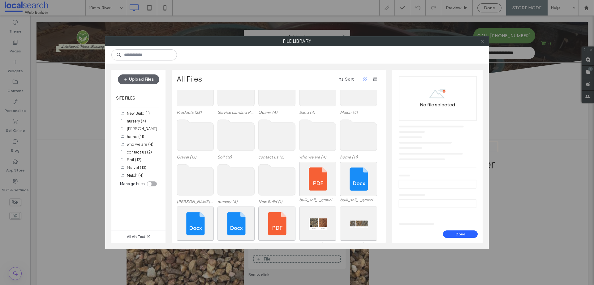
scroll to position [26, 0]
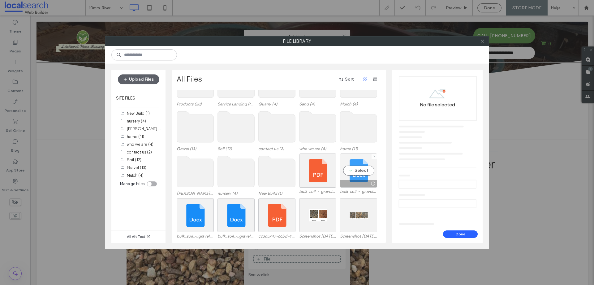
drag, startPoint x: 360, startPoint y: 169, endPoint x: 370, endPoint y: 176, distance: 12.3
click at [360, 169] on div "Select" at bounding box center [358, 170] width 37 height 34
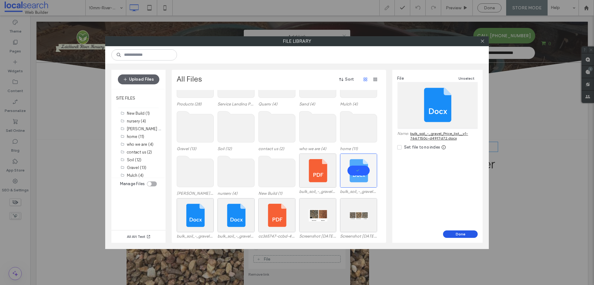
click at [455, 233] on button "Done" at bounding box center [460, 233] width 35 height 7
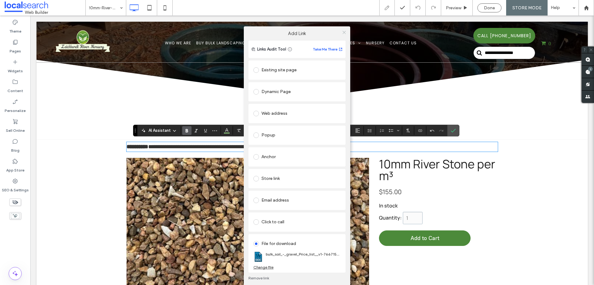
click at [346, 31] on use at bounding box center [344, 32] width 3 height 3
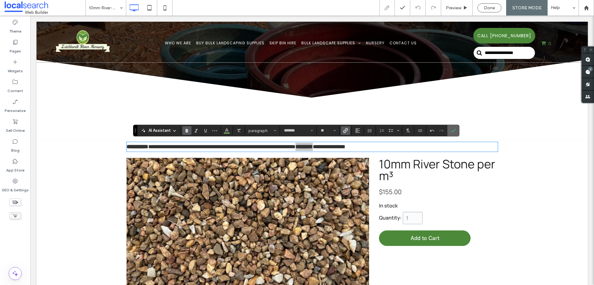
click at [453, 132] on use "Confirm" at bounding box center [453, 131] width 5 height 4
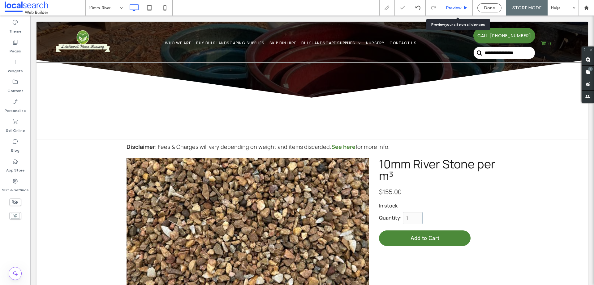
click at [452, 7] on span "Preview" at bounding box center [453, 7] width 15 height 5
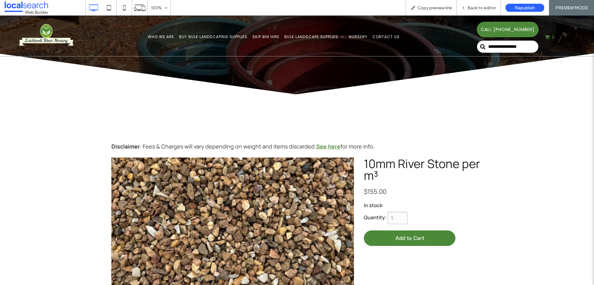
click at [326, 147] on link "See here" at bounding box center [328, 145] width 24 height 7
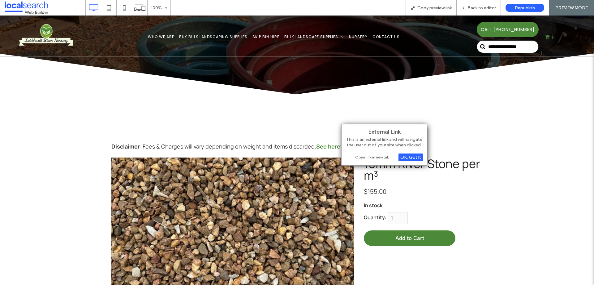
click at [369, 157] on div "Open link in new tab" at bounding box center [384, 157] width 77 height 7
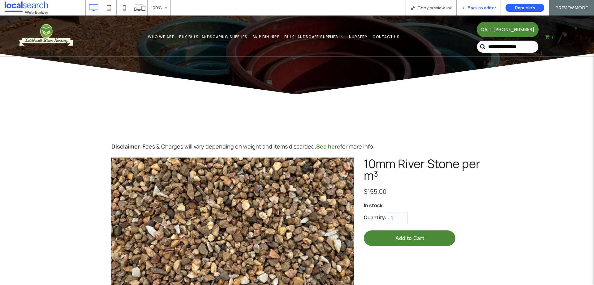
click at [464, 8] on icon at bounding box center [464, 8] width 4 height 4
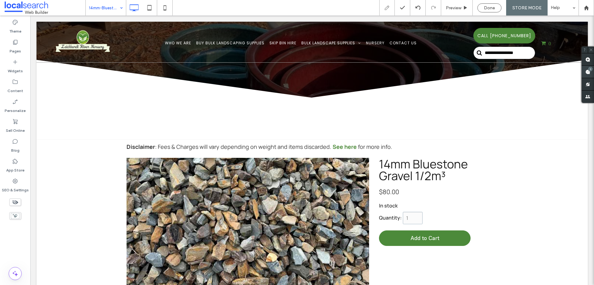
click at [589, 71] on div "1" at bounding box center [588, 72] width 12 height 12
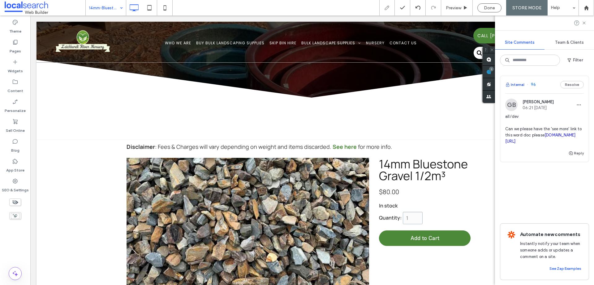
click at [519, 83] on button "Internal" at bounding box center [515, 84] width 19 height 7
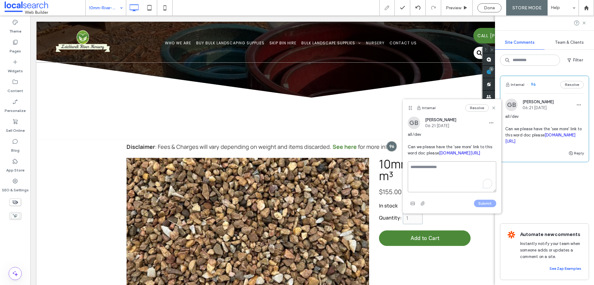
click at [433, 182] on textarea "To enrich screen reader interactions, please activate Accessibility in Grammarl…" at bounding box center [452, 176] width 89 height 31
click at [434, 192] on textarea "**********" at bounding box center [452, 176] width 89 height 31
click at [438, 191] on textarea "**********" at bounding box center [452, 176] width 89 height 31
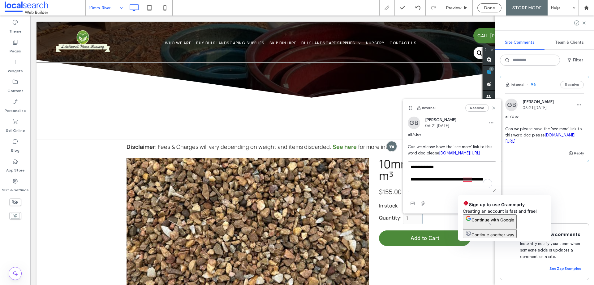
click at [463, 189] on textarea "**********" at bounding box center [452, 176] width 89 height 31
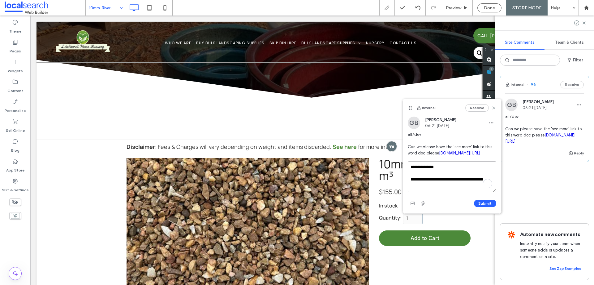
drag, startPoint x: 462, startPoint y: 198, endPoint x: 411, endPoint y: 192, distance: 51.4
click at [411, 192] on textarea "**********" at bounding box center [452, 176] width 89 height 31
type textarea "**********"
click at [485, 207] on button "Submit" at bounding box center [485, 202] width 22 height 7
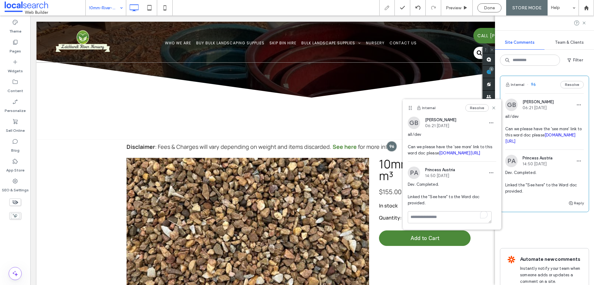
click at [489, 104] on div "Resolve" at bounding box center [481, 107] width 31 height 7
click at [492, 107] on icon at bounding box center [494, 107] width 5 height 5
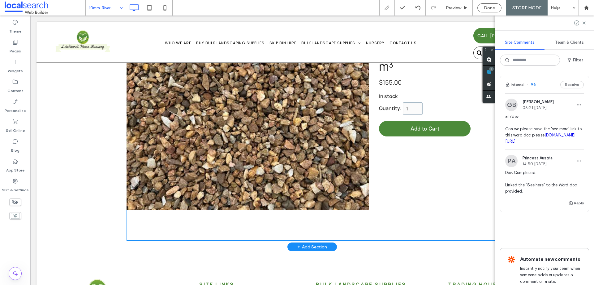
scroll to position [30, 0]
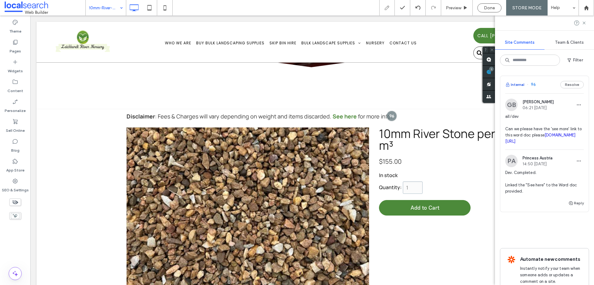
click at [521, 83] on button "Internal" at bounding box center [515, 84] width 19 height 7
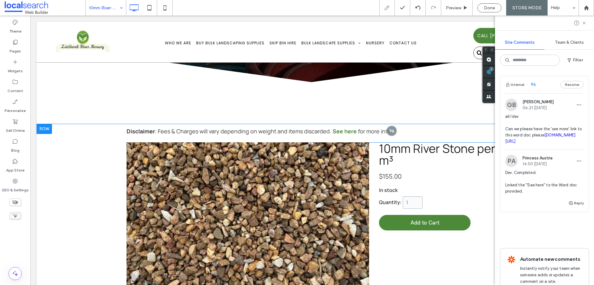
scroll to position [0, 0]
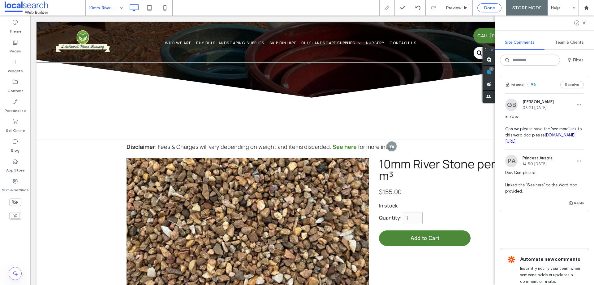
click at [480, 8] on div "Done" at bounding box center [490, 7] width 24 height 5
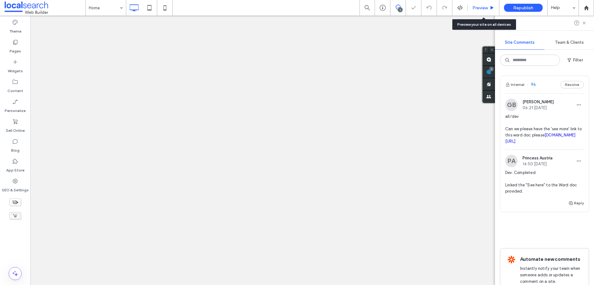
click at [474, 6] on span "Preview" at bounding box center [480, 7] width 15 height 5
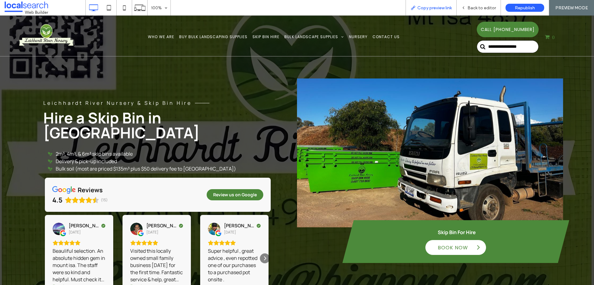
click at [417, 10] on div "Copy preview link" at bounding box center [431, 7] width 50 height 5
click at [413, 6] on icon at bounding box center [413, 7] width 5 height 5
click at [413, 8] on use at bounding box center [413, 8] width 4 height 4
click at [464, 7] on icon at bounding box center [464, 8] width 4 height 4
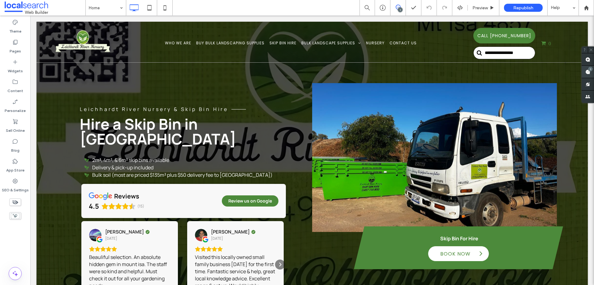
click at [586, 71] on use at bounding box center [588, 71] width 5 height 5
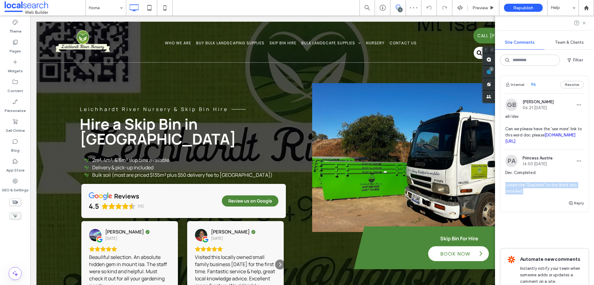
drag, startPoint x: 505, startPoint y: 198, endPoint x: 534, endPoint y: 205, distance: 29.7
click at [534, 199] on div "PA Princess [GEOGRAPHIC_DATA] 14:50 [DATE] Dev. Completed. Linked the "See here…" at bounding box center [545, 176] width 89 height 45
copy span "Linked the "See here" to the Word doc provided."
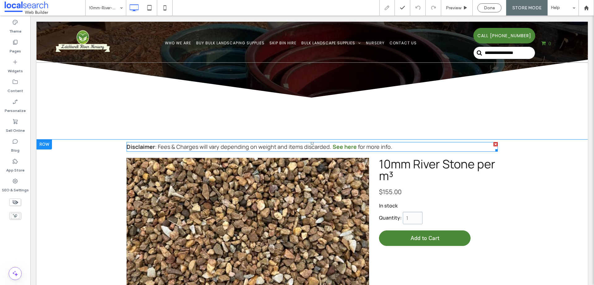
click at [401, 145] on p "Disclaimer : Fees & Charges will vary depending on weight and items discarded. …" at bounding box center [313, 146] width 372 height 8
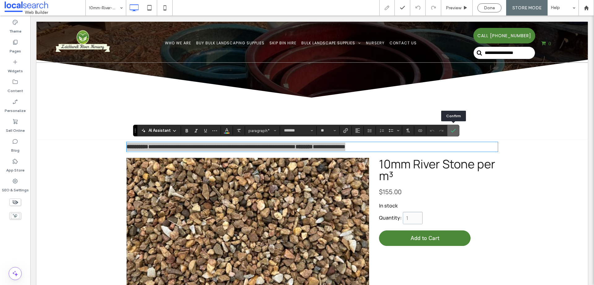
click at [455, 129] on use "Confirm" at bounding box center [453, 131] width 5 height 4
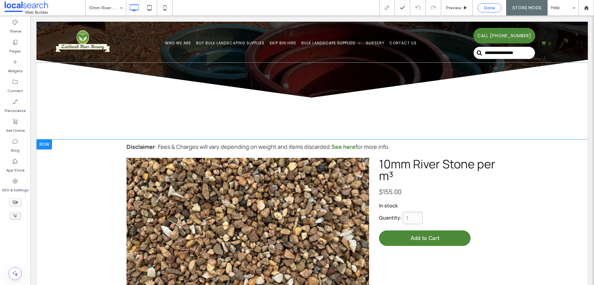
click at [480, 8] on div "Done" at bounding box center [490, 7] width 24 height 5
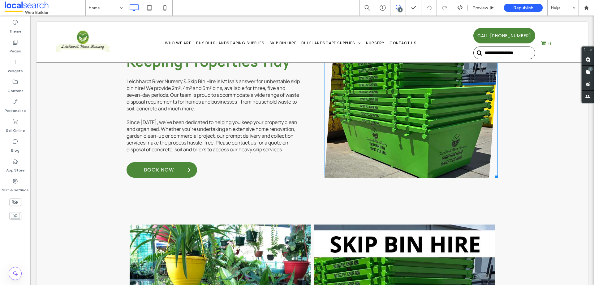
scroll to position [1022, 0]
